Goal: Navigation & Orientation: Go to known website

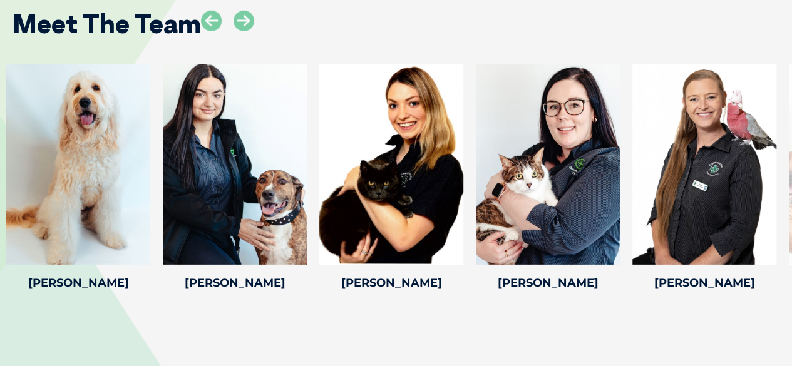
scroll to position [1789, 0]
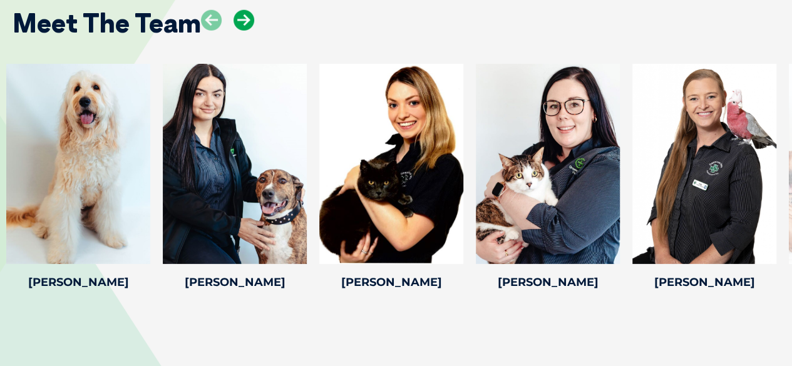
click at [237, 17] on icon at bounding box center [244, 20] width 21 height 21
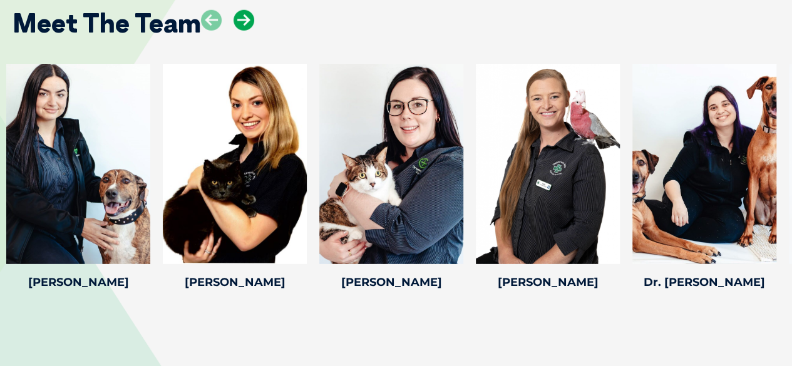
click at [237, 17] on icon at bounding box center [244, 20] width 21 height 21
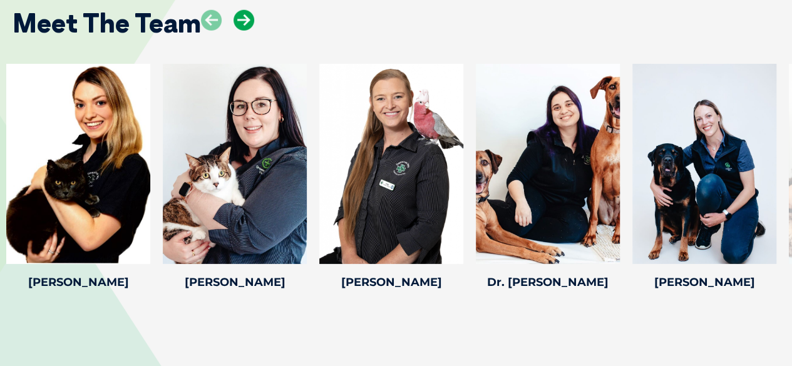
click at [237, 17] on icon at bounding box center [244, 20] width 21 height 21
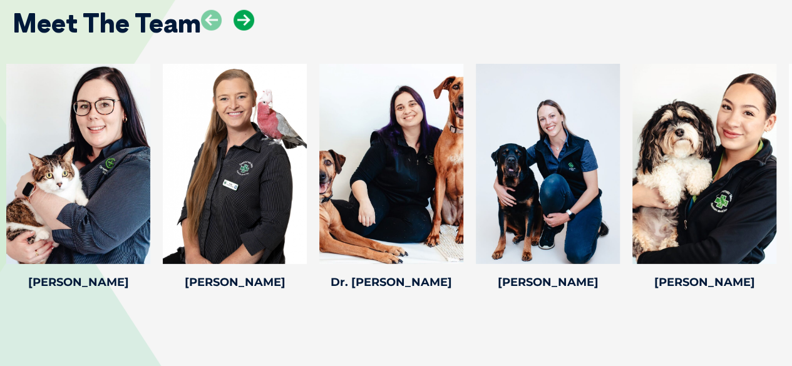
click at [237, 17] on icon at bounding box center [244, 20] width 21 height 21
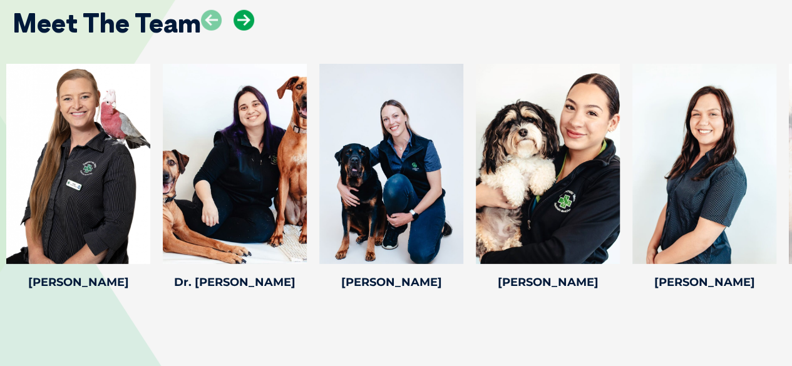
click at [237, 17] on icon at bounding box center [244, 20] width 21 height 21
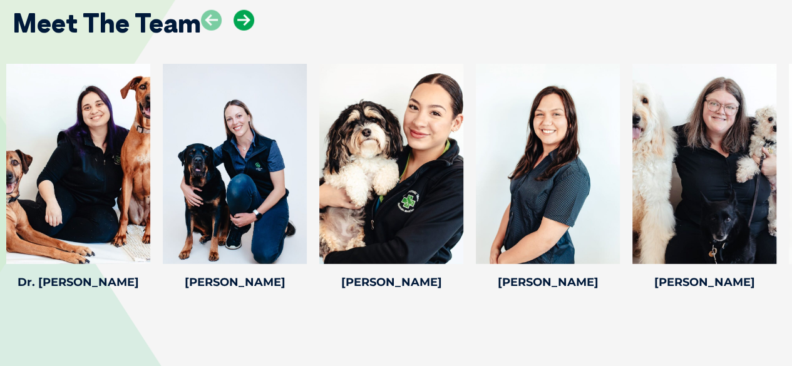
click at [237, 17] on icon at bounding box center [244, 20] width 21 height 21
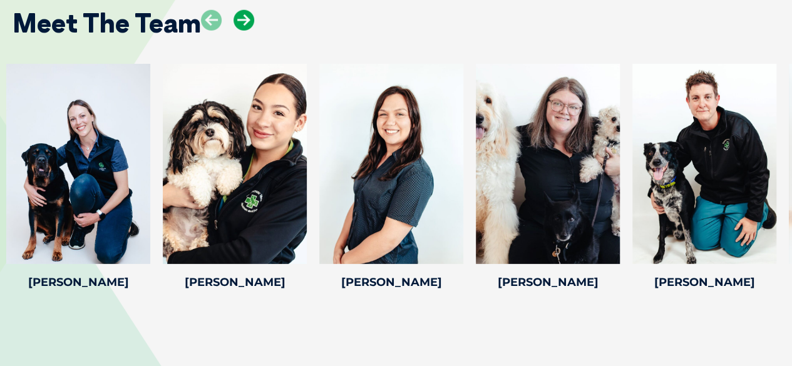
click at [237, 17] on icon at bounding box center [244, 20] width 21 height 21
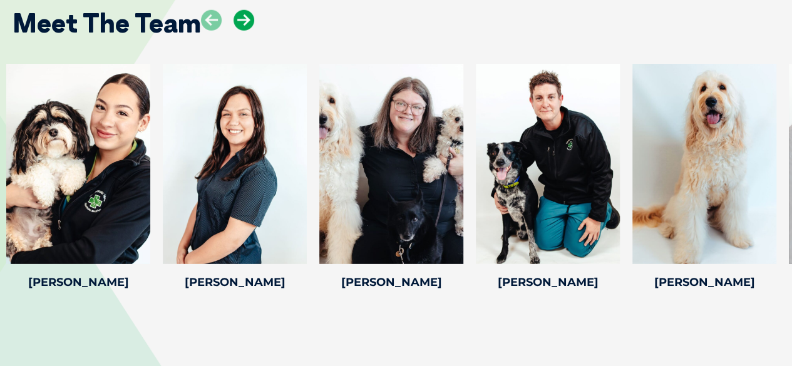
click at [237, 17] on icon at bounding box center [244, 20] width 21 height 21
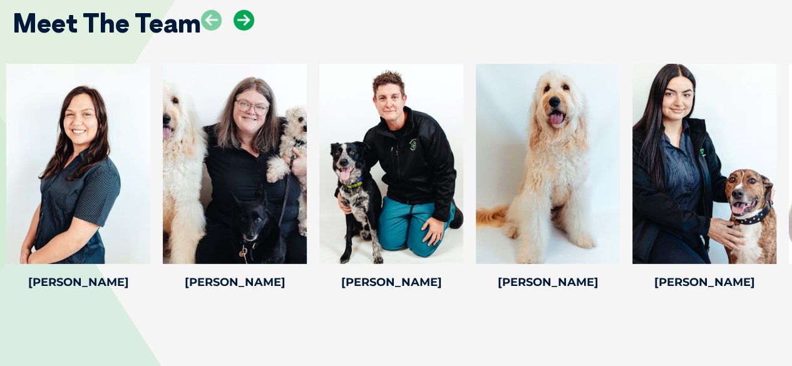
click at [237, 17] on icon at bounding box center [244, 20] width 21 height 21
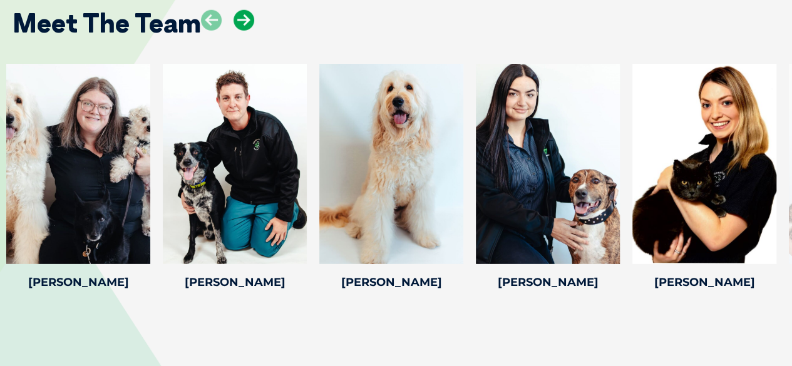
click at [237, 17] on icon at bounding box center [244, 20] width 21 height 21
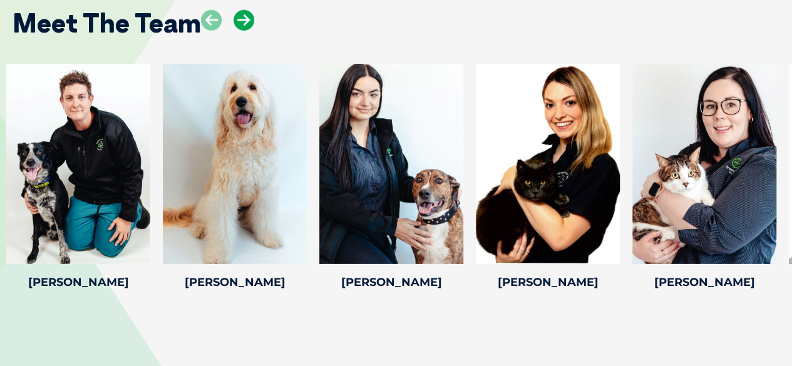
click at [237, 17] on icon at bounding box center [244, 20] width 21 height 21
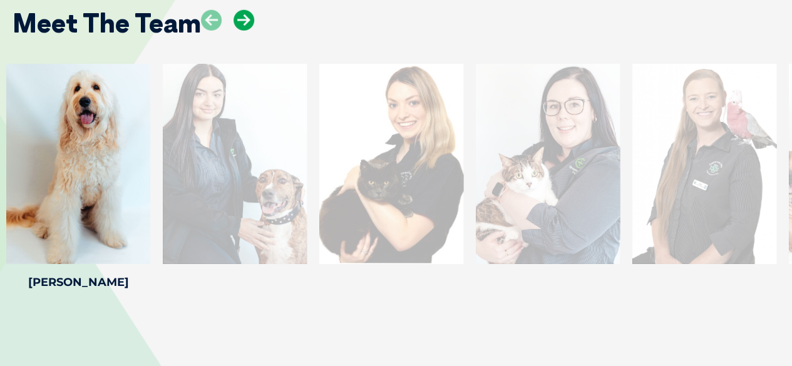
click at [237, 17] on icon at bounding box center [244, 20] width 21 height 21
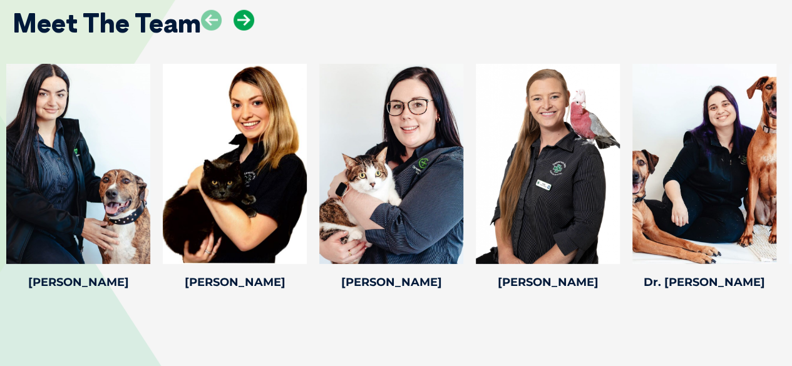
click at [237, 17] on icon at bounding box center [244, 20] width 21 height 21
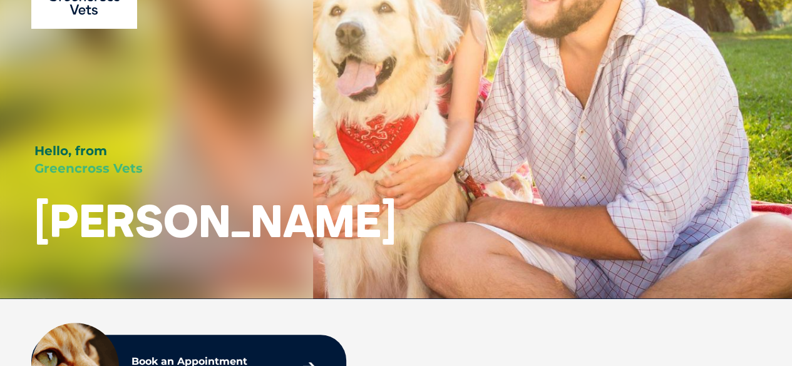
scroll to position [0, 0]
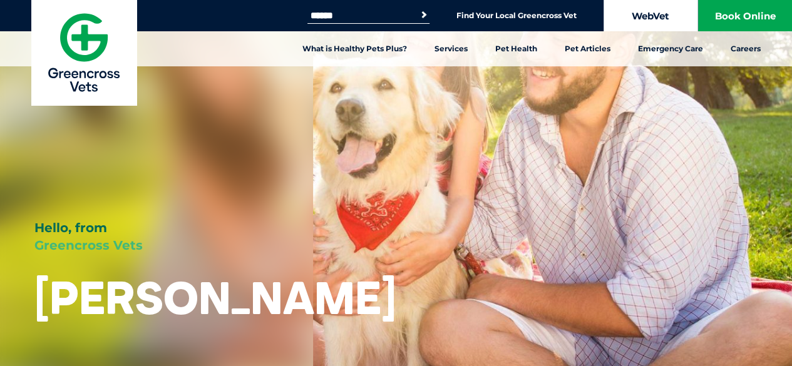
click at [630, 16] on link "WebVet" at bounding box center [651, 15] width 94 height 31
